Goal: Transaction & Acquisition: Purchase product/service

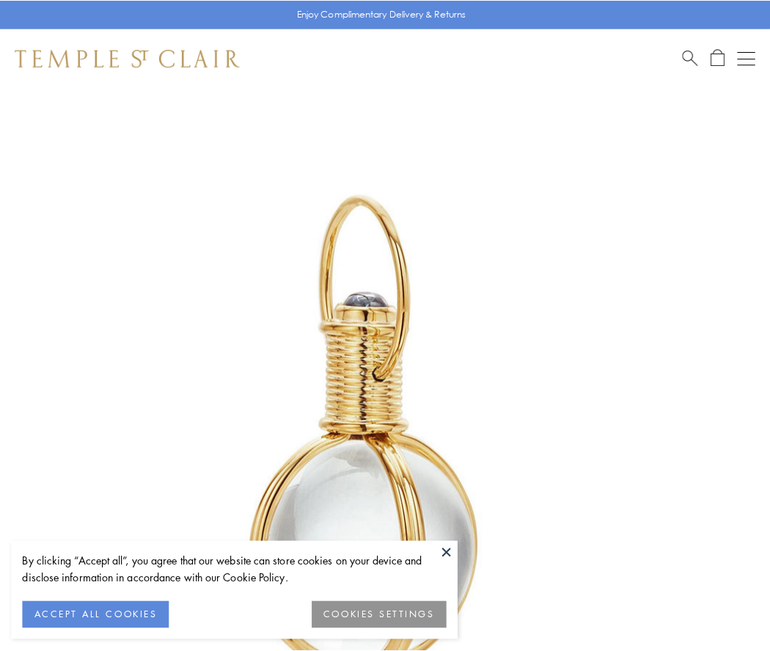
scroll to position [383, 0]
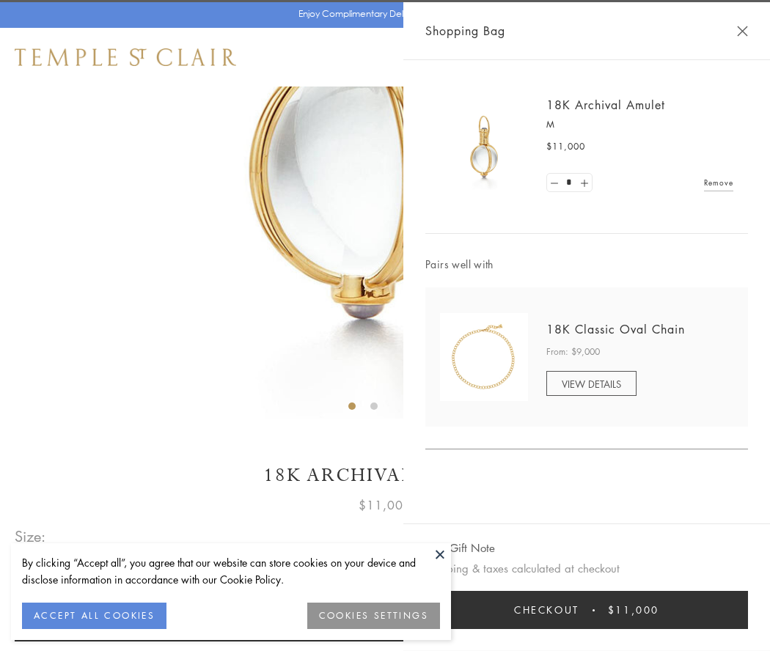
click at [587, 610] on button "Checkout $11,000" at bounding box center [586, 610] width 323 height 38
